Goal: Check status: Check status

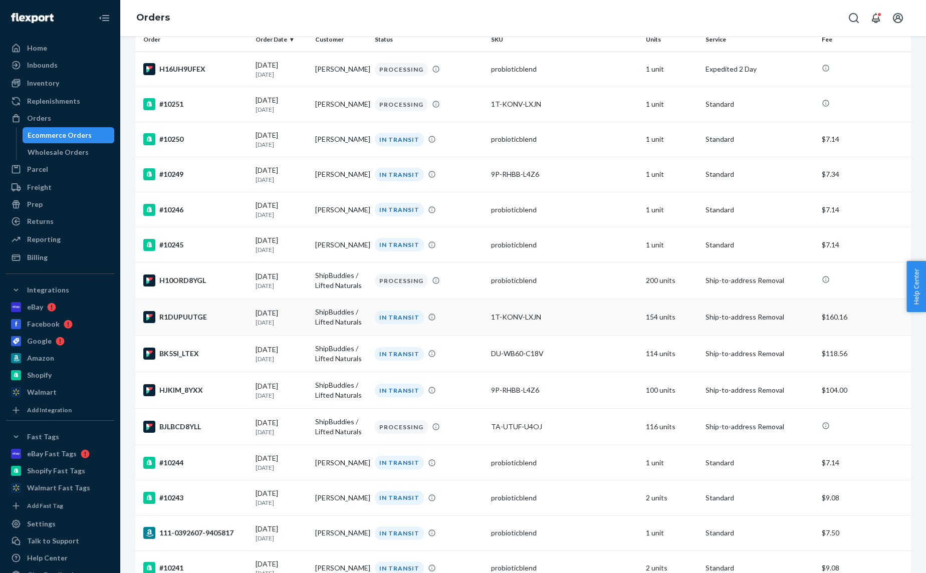
scroll to position [89, 0]
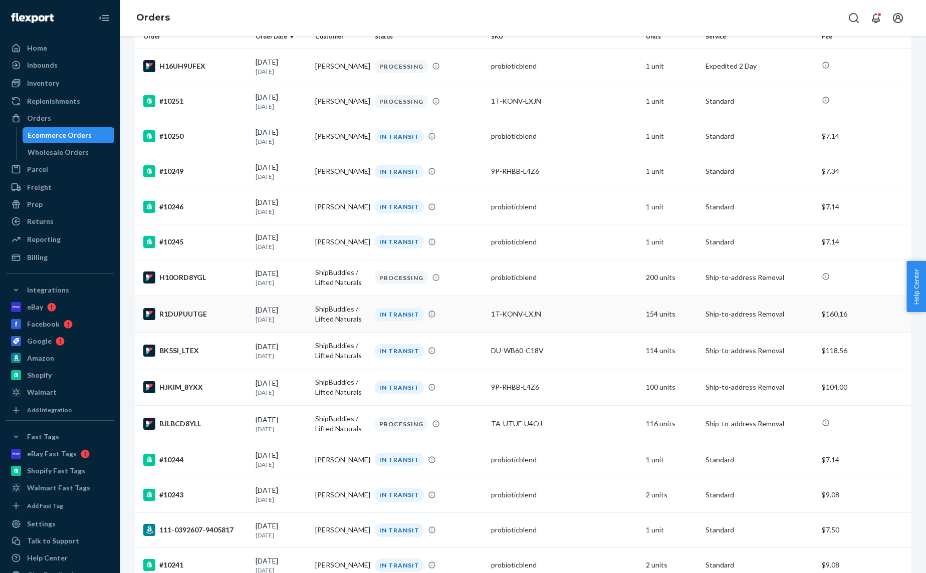
click at [203, 319] on div "R1DUPUUTGE" at bounding box center [195, 314] width 104 height 12
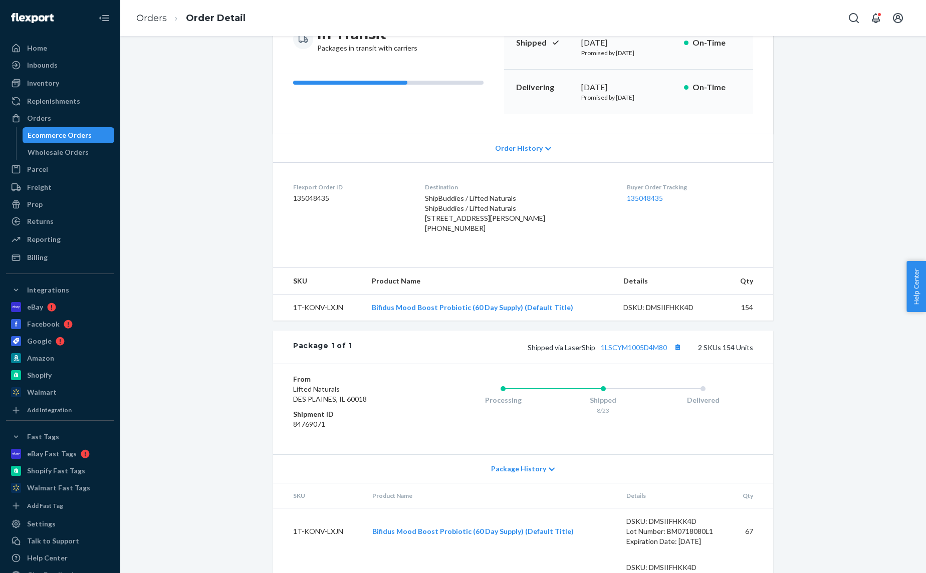
scroll to position [125, 0]
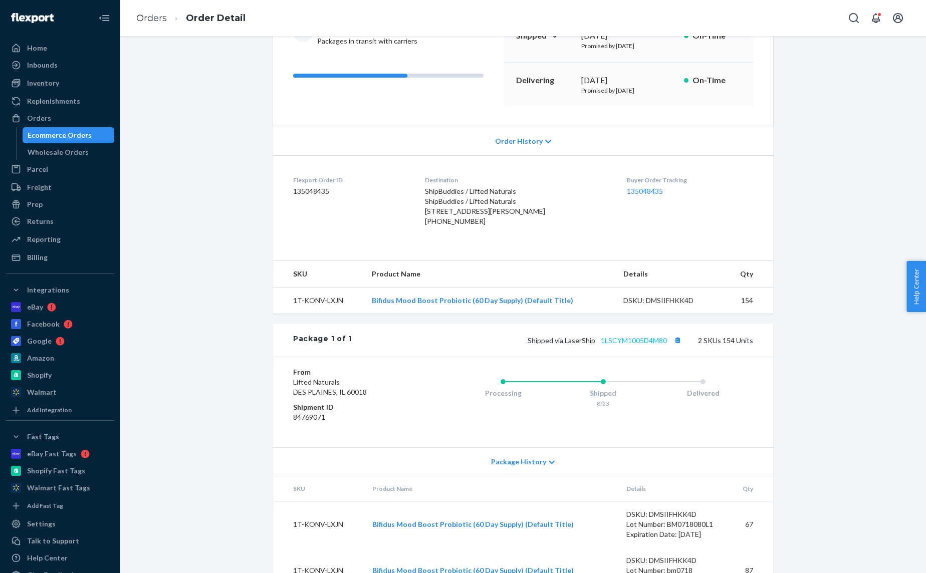
click at [621, 345] on link "1LSCYM1005D4M80" at bounding box center [634, 340] width 66 height 9
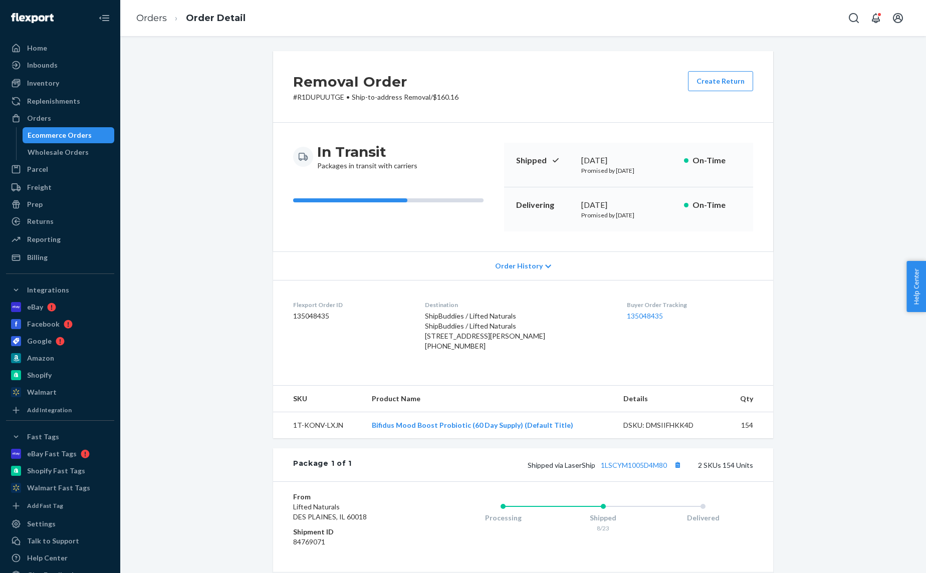
scroll to position [0, 0]
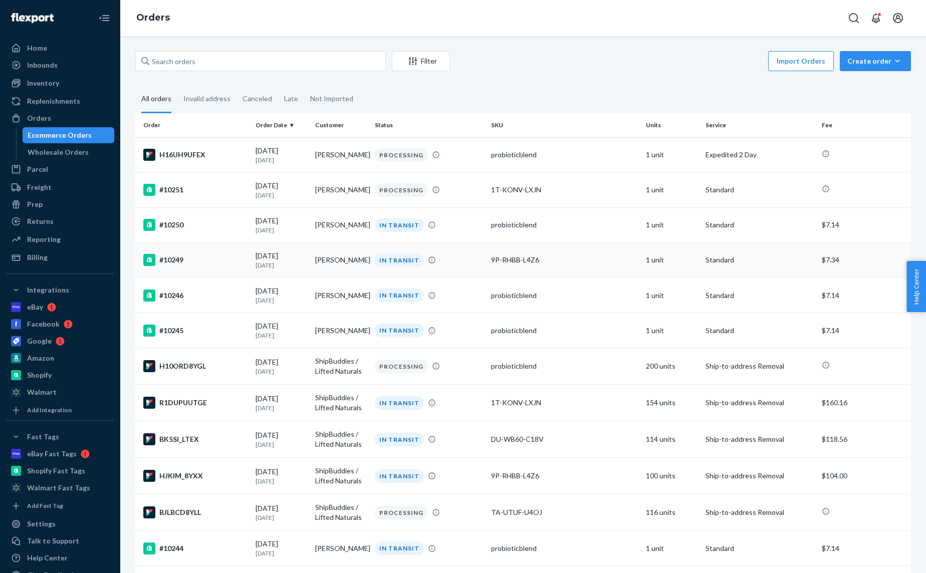
click at [228, 261] on div "#10249" at bounding box center [195, 260] width 104 height 12
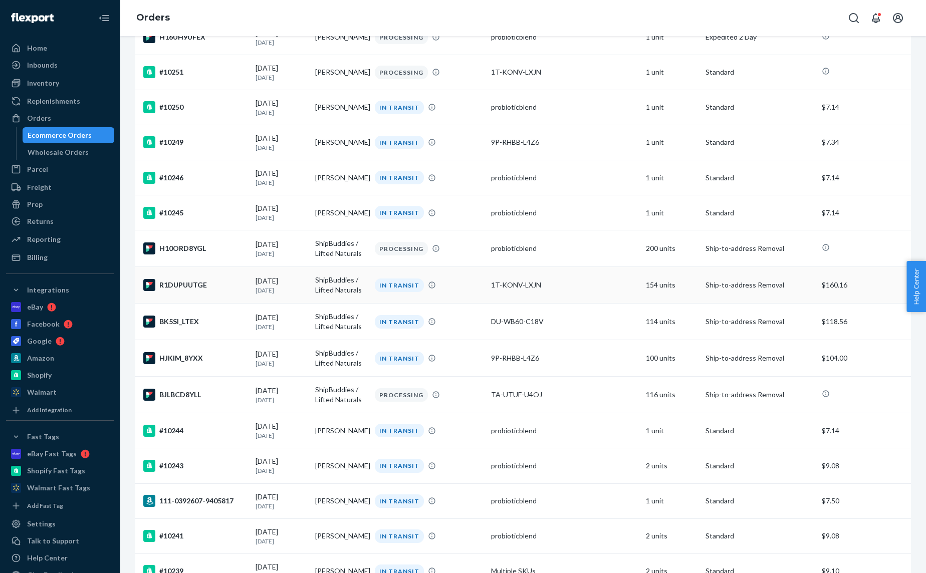
scroll to position [141, 0]
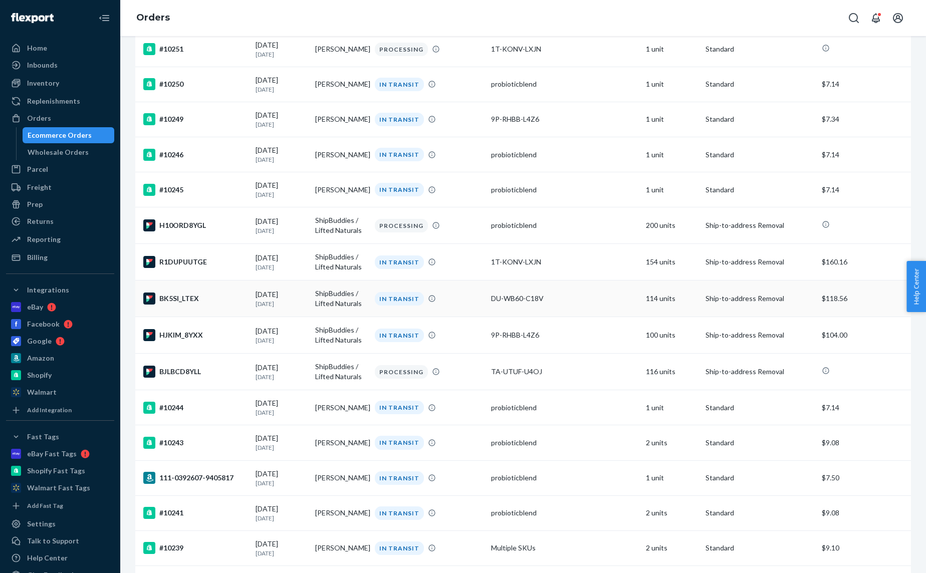
click at [226, 304] on div "BK5SI_LTEX" at bounding box center [195, 299] width 104 height 12
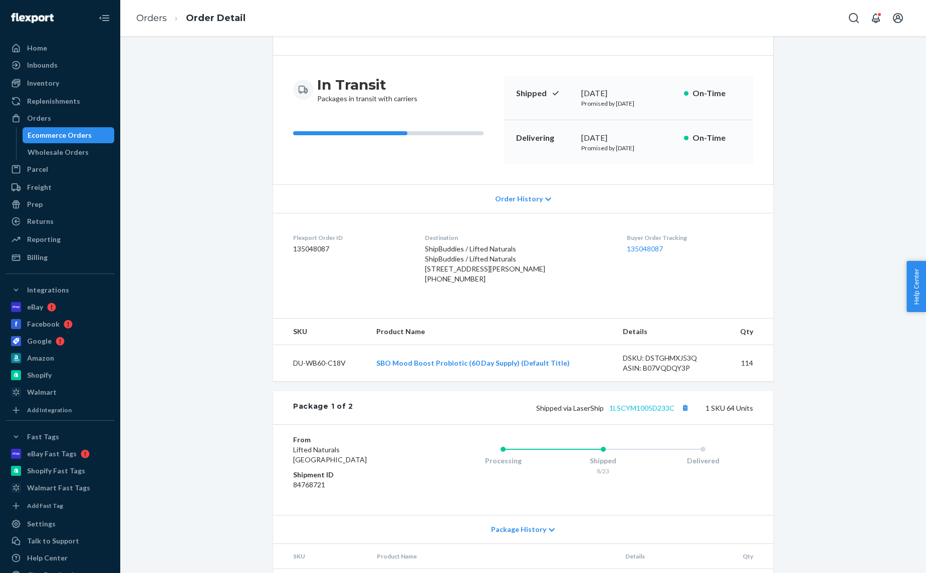
scroll to position [80, 0]
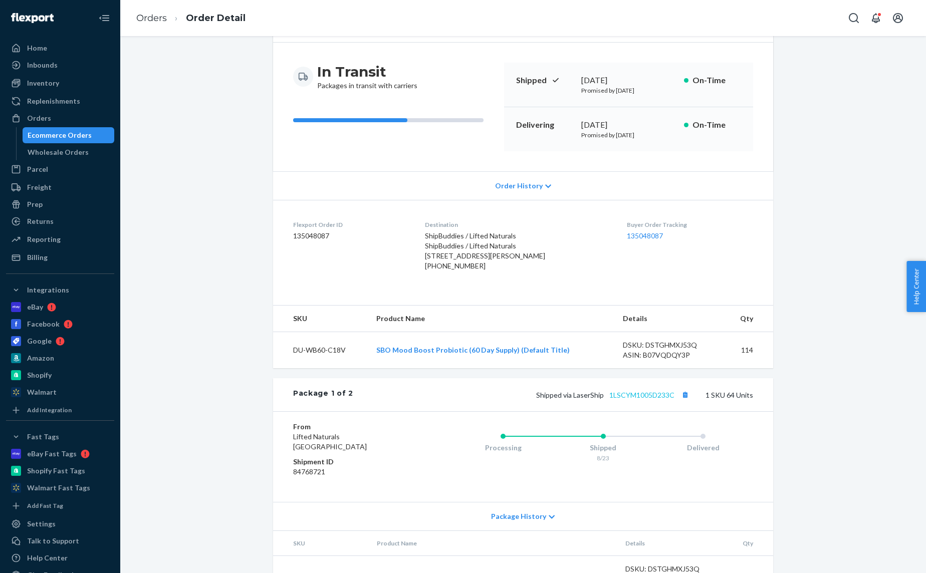
click at [631, 399] on link "1LSCYM1005D233C" at bounding box center [641, 395] width 65 height 9
click at [59, 134] on div "Ecommerce Orders" at bounding box center [60, 135] width 64 height 10
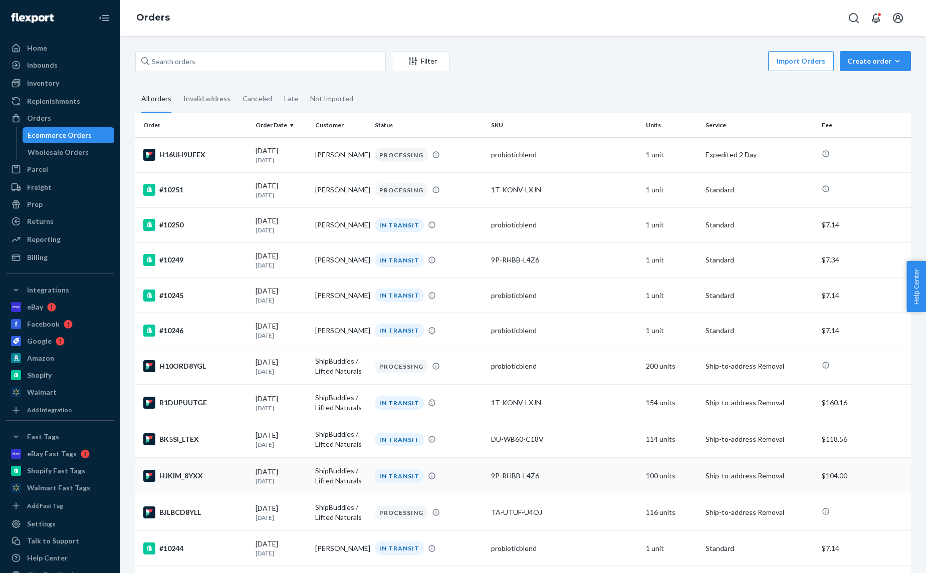
click at [219, 477] on div "HJKIM_8YXX" at bounding box center [195, 476] width 104 height 12
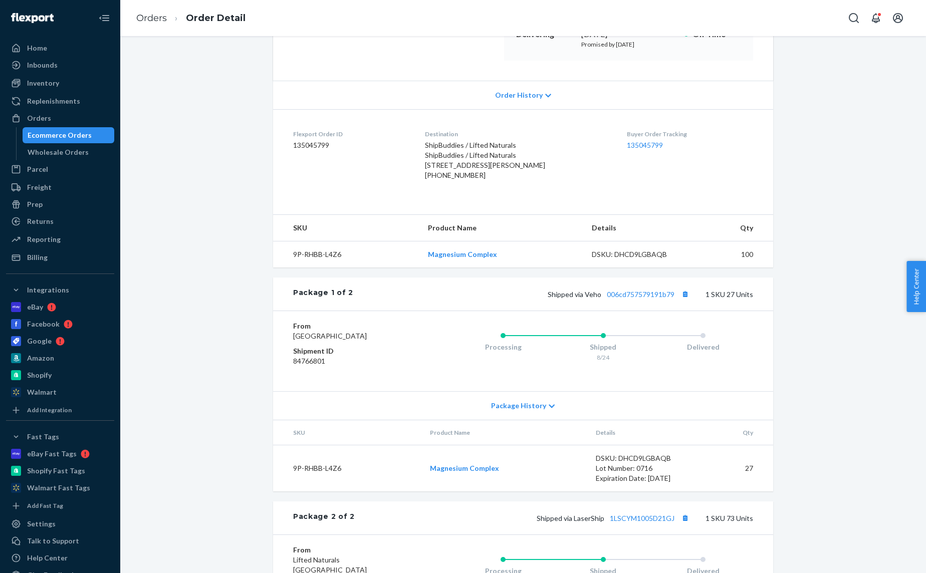
scroll to position [233, 0]
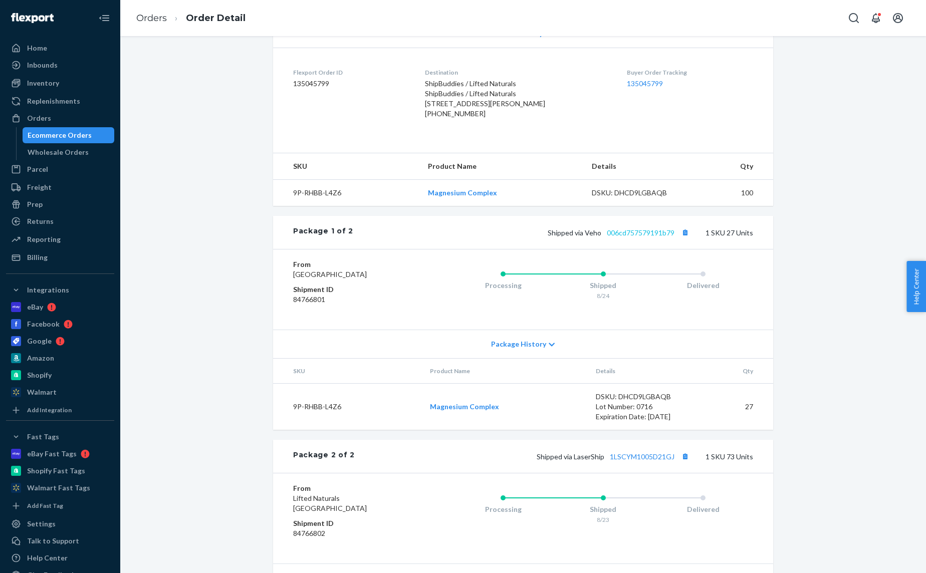
click at [619, 237] on link "006cd757579191b79" at bounding box center [641, 233] width 68 height 9
click at [40, 138] on div "Ecommerce Orders" at bounding box center [60, 135] width 64 height 10
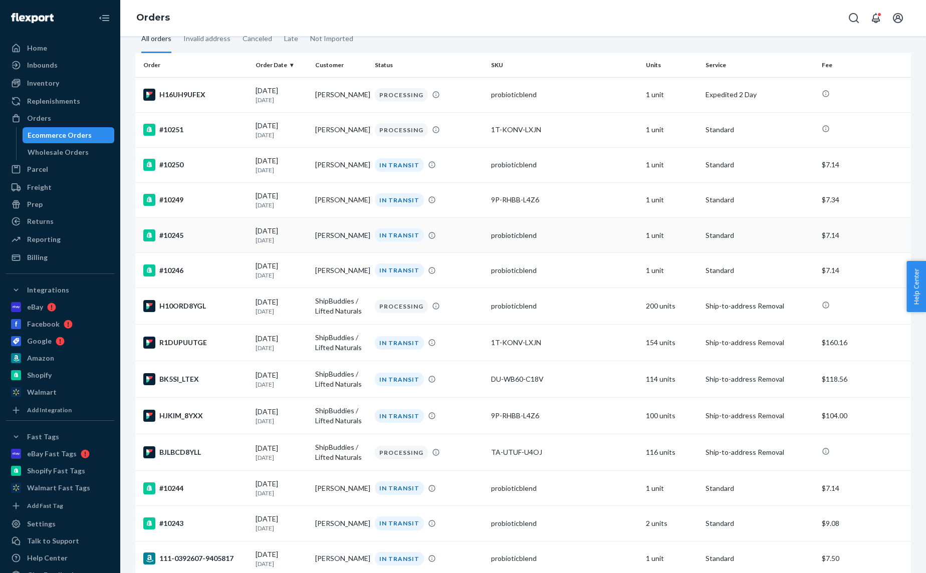
scroll to position [89, 0]
